Goal: Information Seeking & Learning: Check status

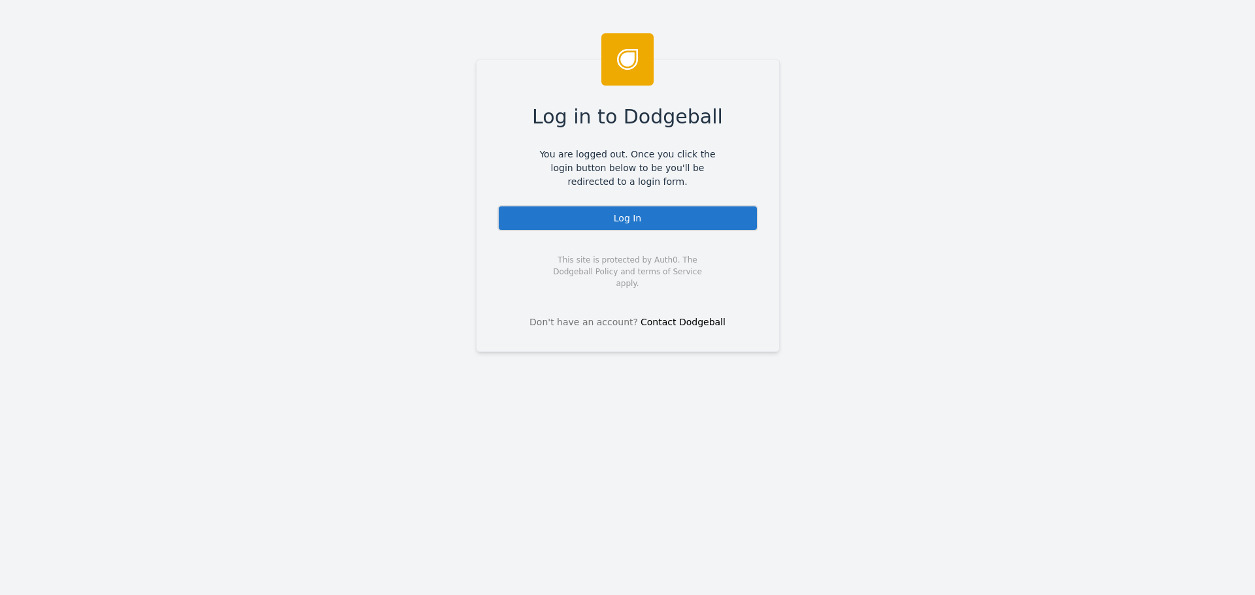
click at [648, 223] on div "Log In" at bounding box center [627, 218] width 261 height 26
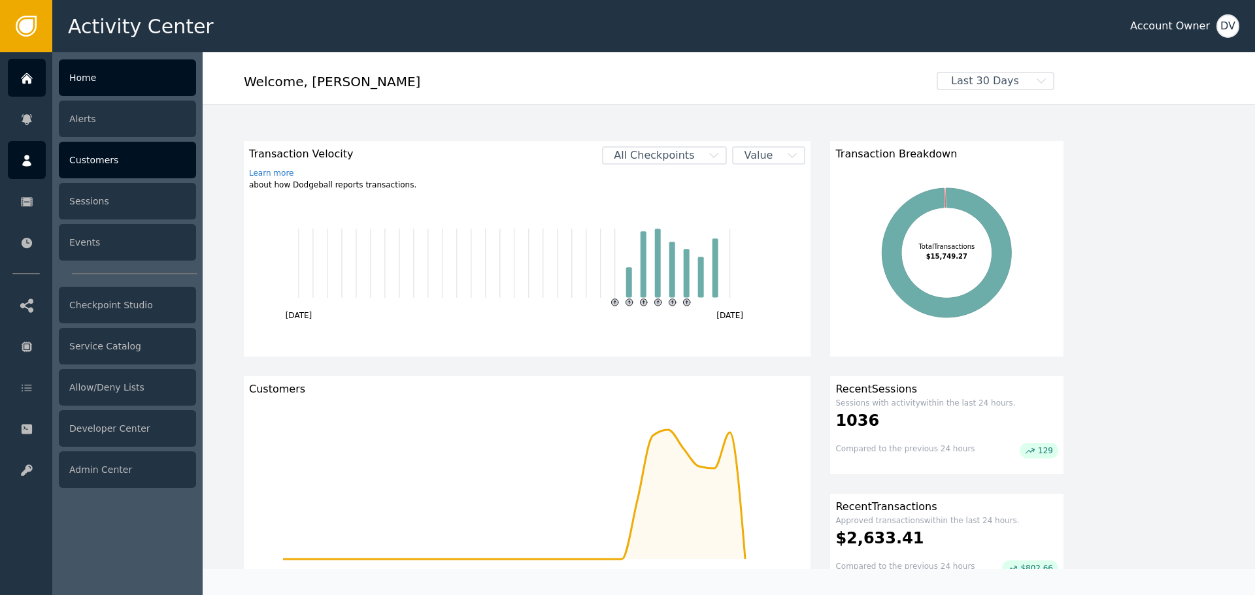
click at [99, 173] on div "Customers" at bounding box center [127, 160] width 137 height 37
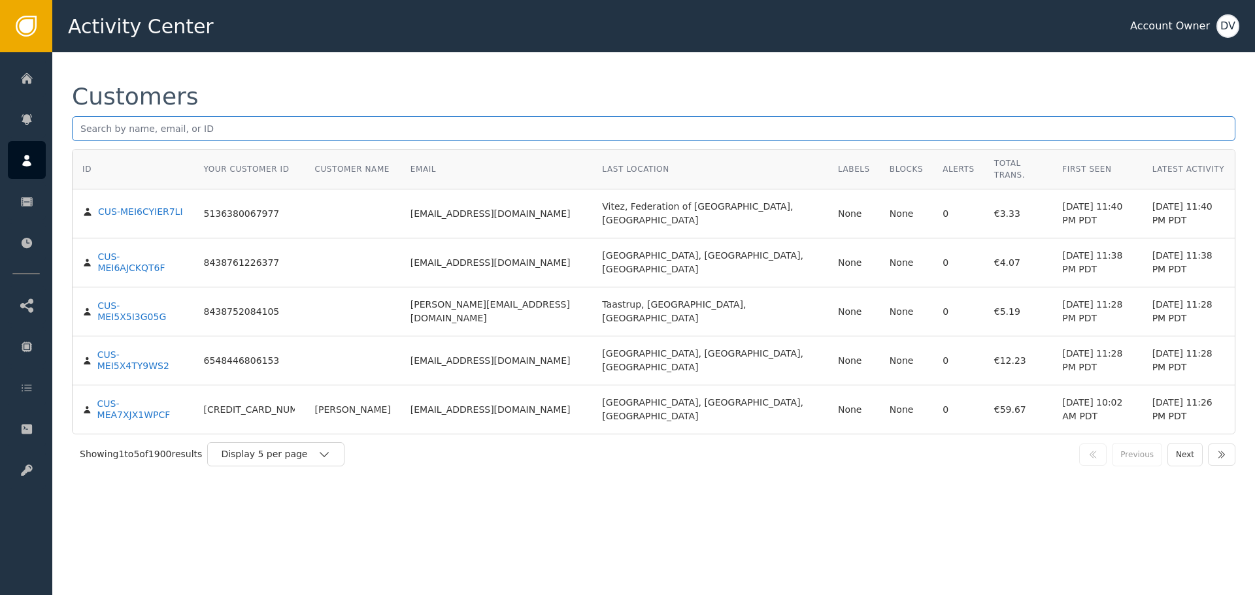
click at [395, 133] on input "text" at bounding box center [653, 128] width 1163 height 25
paste input "[EMAIL_ADDRESS][DOMAIN_NAME]"
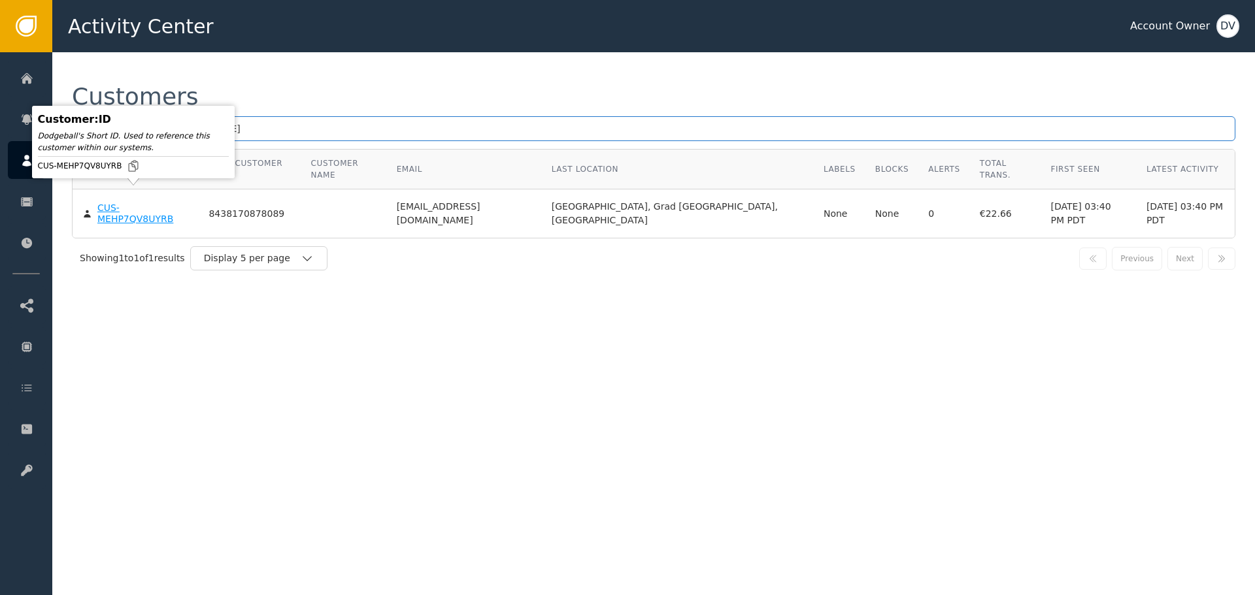
type input "[EMAIL_ADDRESS][DOMAIN_NAME]"
click at [146, 203] on div "CUS-MEHP7QV8UYRB" at bounding box center [143, 214] width 92 height 23
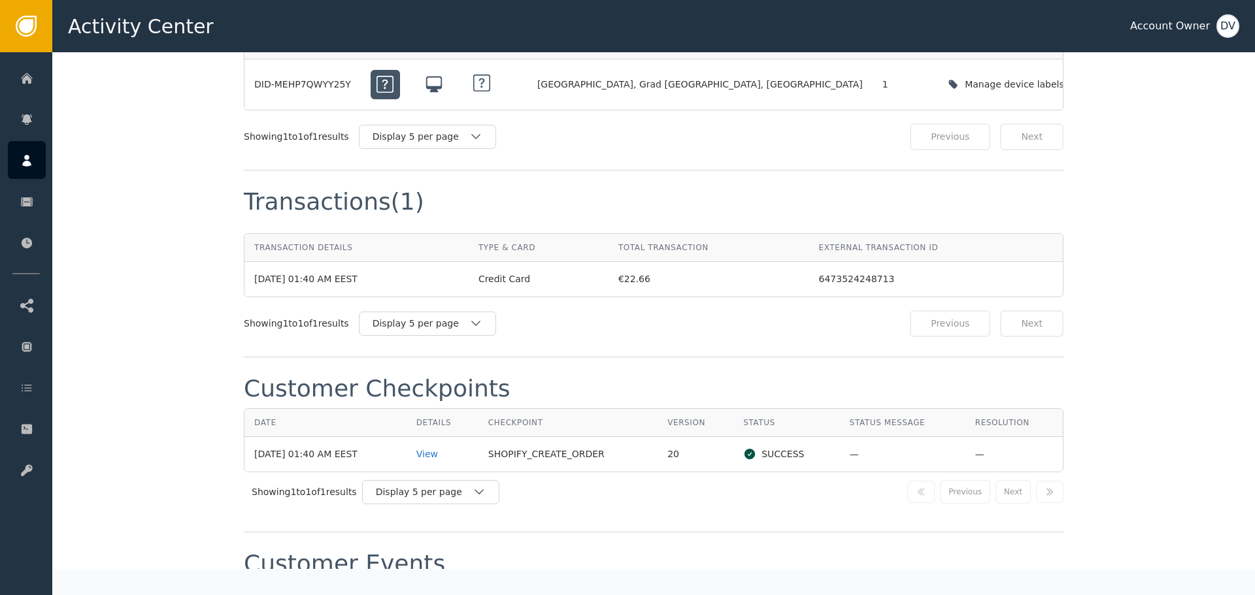
scroll to position [1307, 0]
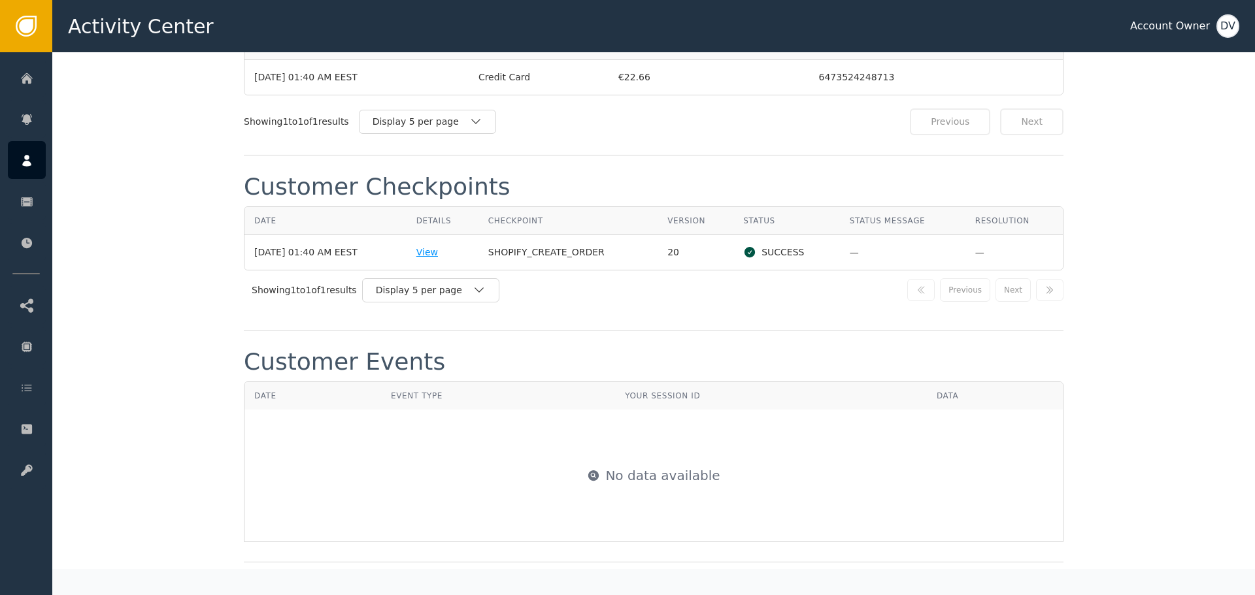
click at [437, 246] on div "View" at bounding box center [442, 253] width 52 height 14
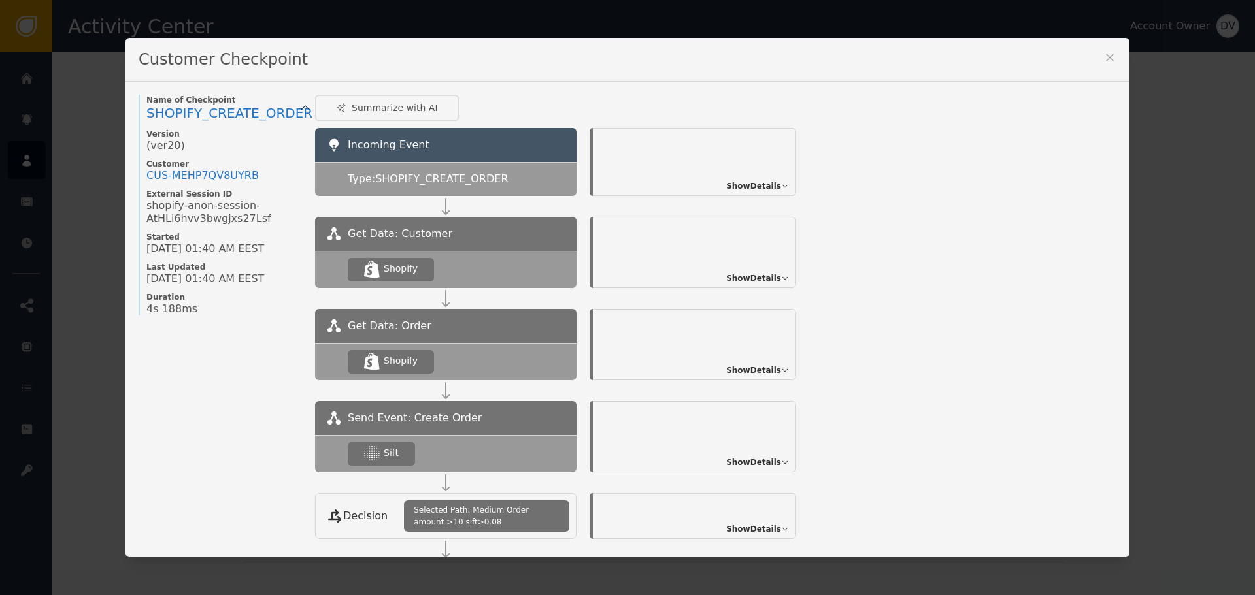
click at [775, 460] on div "Show Details" at bounding box center [757, 463] width 63 height 12
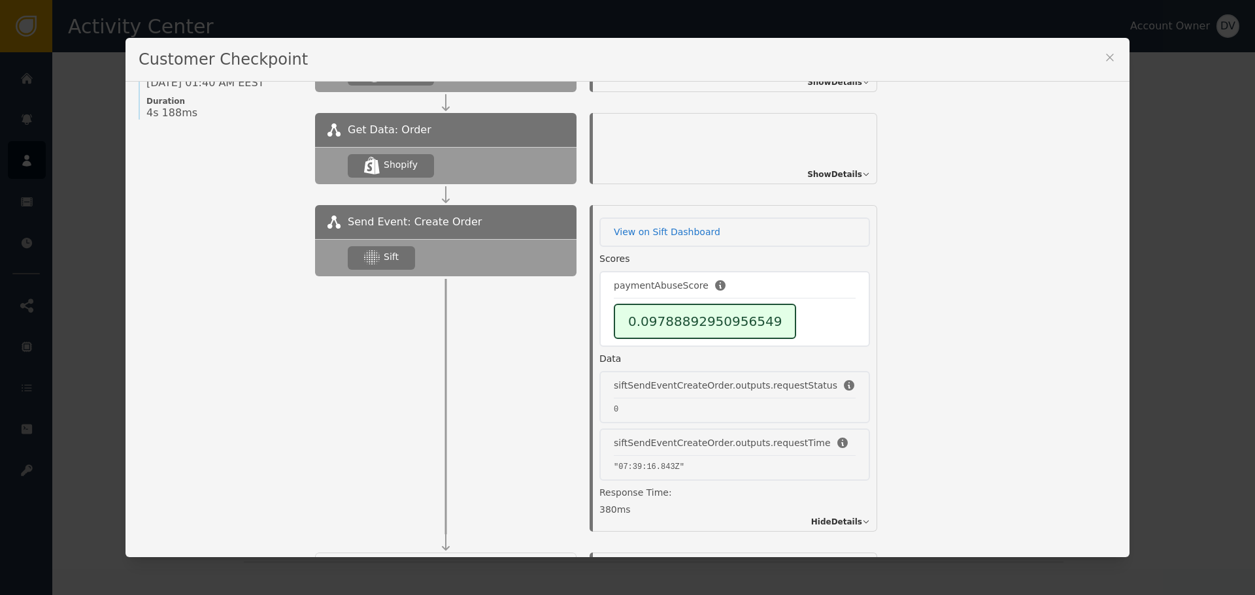
scroll to position [50, 0]
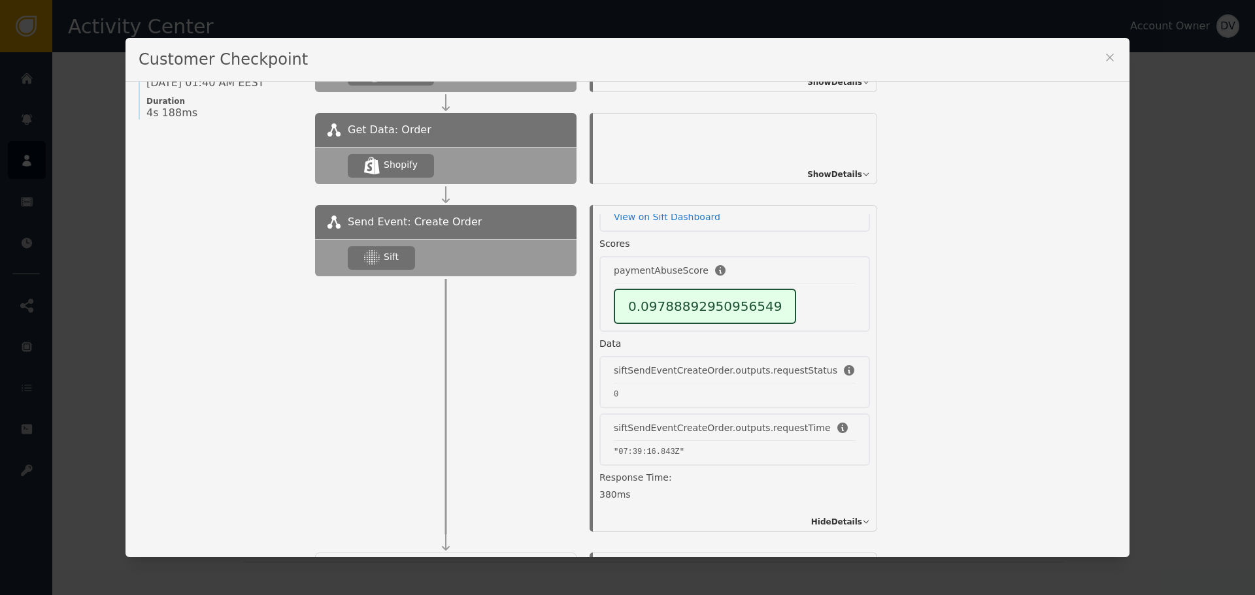
click at [1103, 52] on icon at bounding box center [1109, 57] width 13 height 13
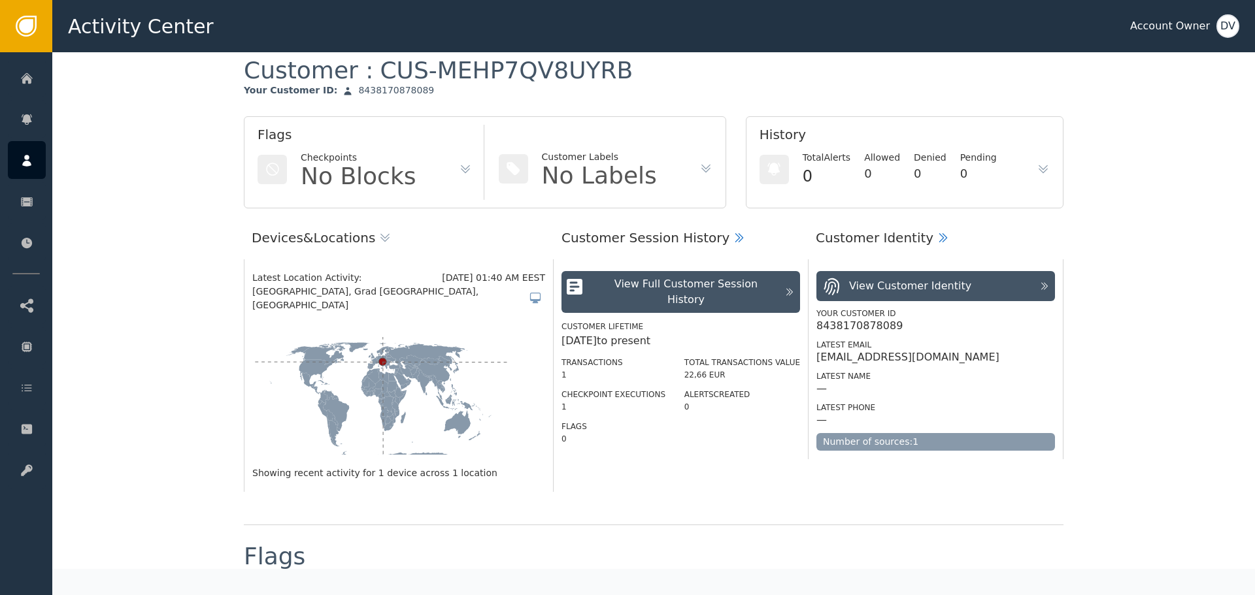
scroll to position [0, 0]
